Goal: Task Accomplishment & Management: Manage account settings

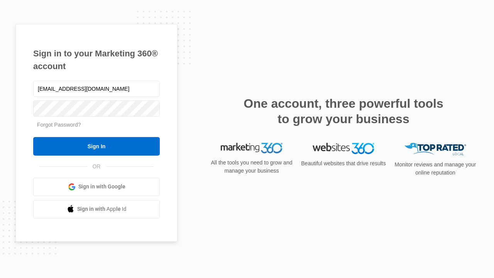
type input "dankie614@gmail.com"
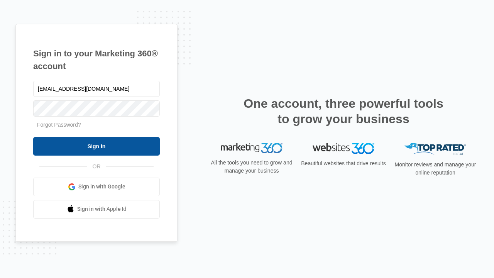
click at [96, 146] on input "Sign In" at bounding box center [96, 146] width 127 height 19
